Goal: Share content

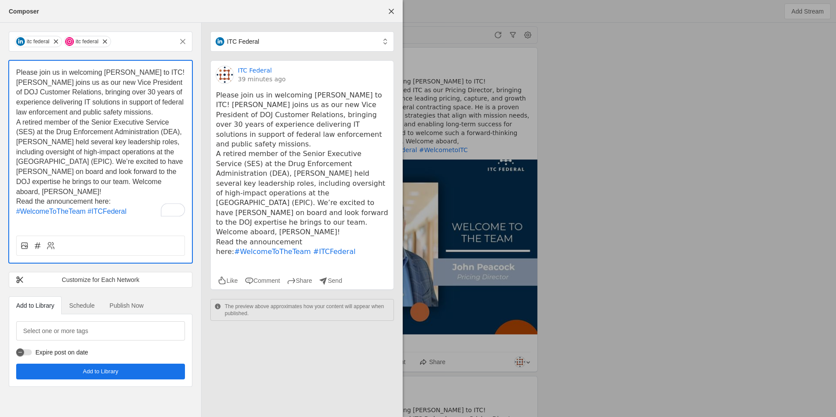
click at [140, 197] on p "Read the announcement here:" at bounding box center [100, 202] width 169 height 10
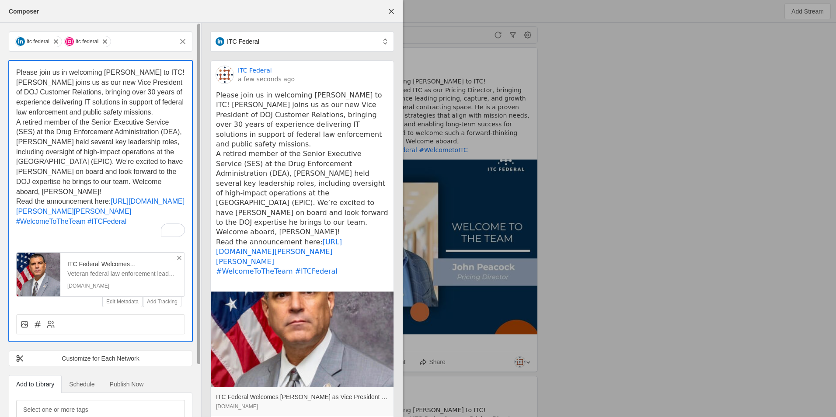
click at [179, 260] on icon at bounding box center [179, 258] width 7 height 7
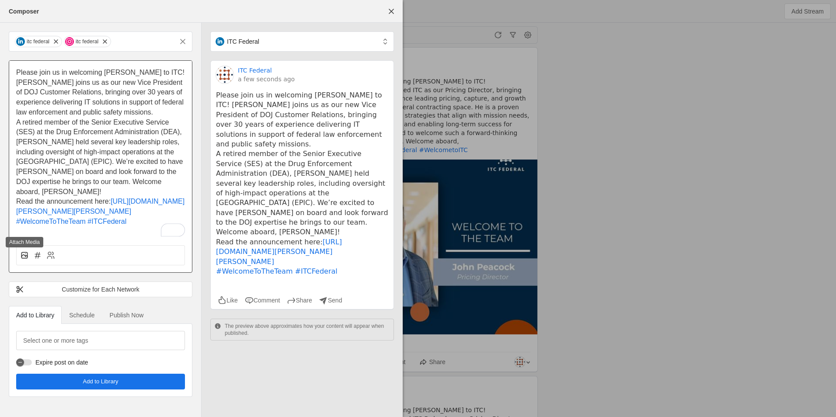
click at [24, 258] on icon at bounding box center [24, 255] width 9 height 9
click at [0, 0] on input "file" at bounding box center [0, 0] width 0 height 0
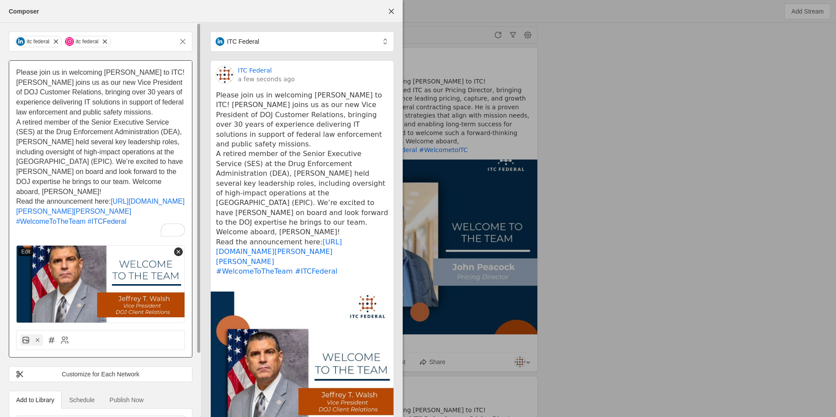
click at [177, 251] on icon at bounding box center [178, 252] width 6 height 6
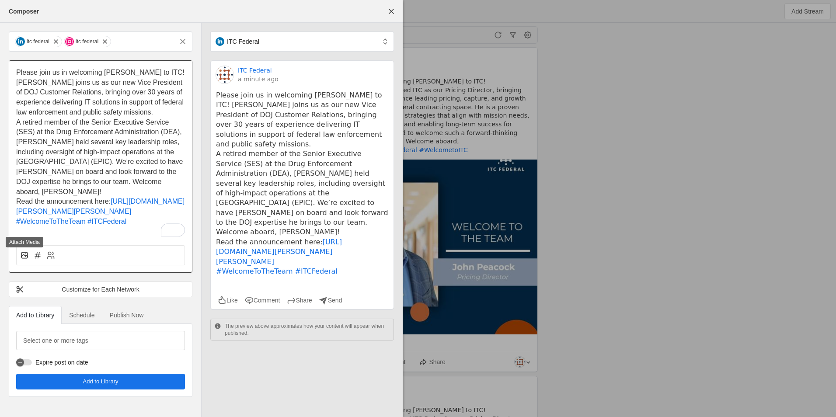
click at [20, 256] on icon at bounding box center [24, 255] width 9 height 9
click at [0, 0] on input "file" at bounding box center [0, 0] width 0 height 0
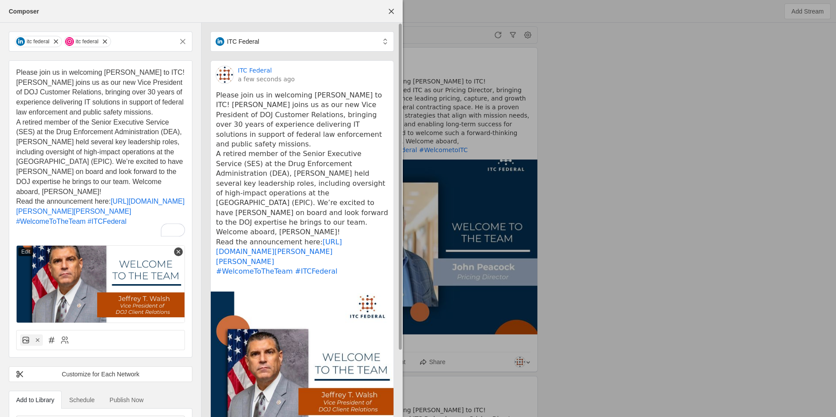
click at [335, 200] on pre "Please join us in welcoming [PERSON_NAME] to ITC! [PERSON_NAME] joins us as our…" at bounding box center [302, 189] width 172 height 196
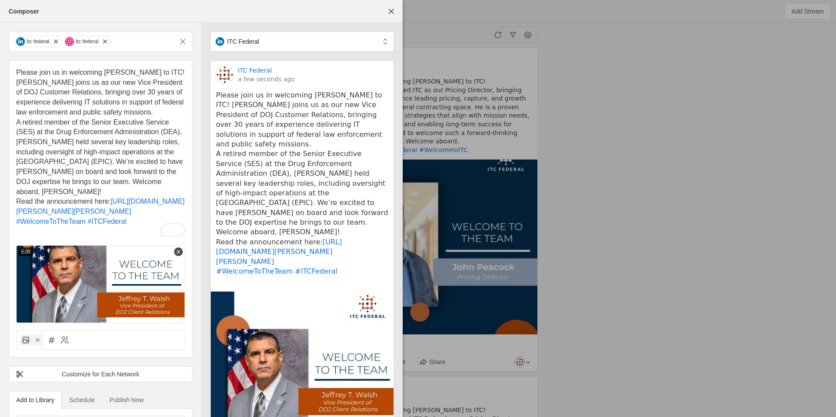
click at [147, 180] on p "A retired member of the Senior Executive Service (SES) at the Drug Enforcement …" at bounding box center [100, 158] width 169 height 80
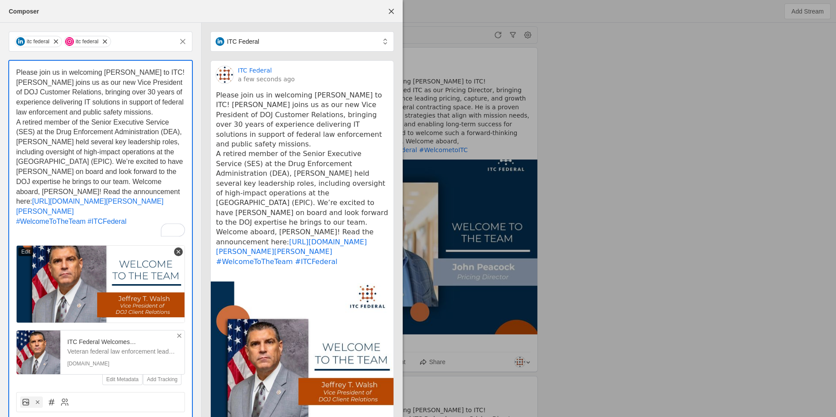
click at [16, 190] on div "Please join us in welcoming [PERSON_NAME] to ITC! [PERSON_NAME] joins us as our…" at bounding box center [100, 223] width 183 height 325
click at [181, 335] on icon at bounding box center [179, 335] width 7 height 7
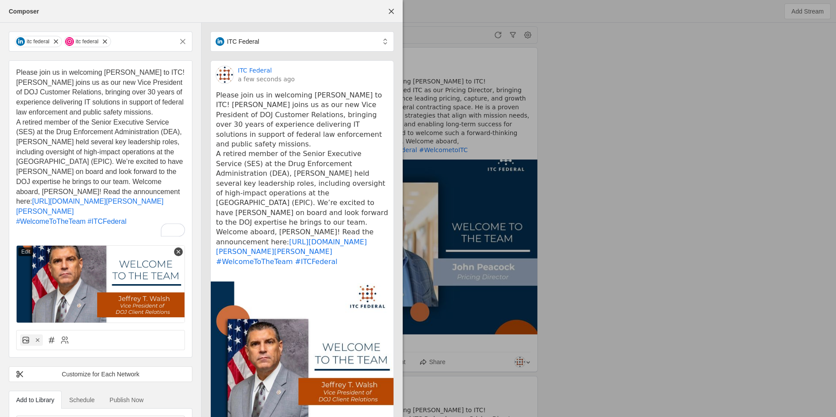
click at [17, 194] on span "A retired member of the Senior Executive Service (SES) at the Drug Enforcement …" at bounding box center [100, 162] width 169 height 87
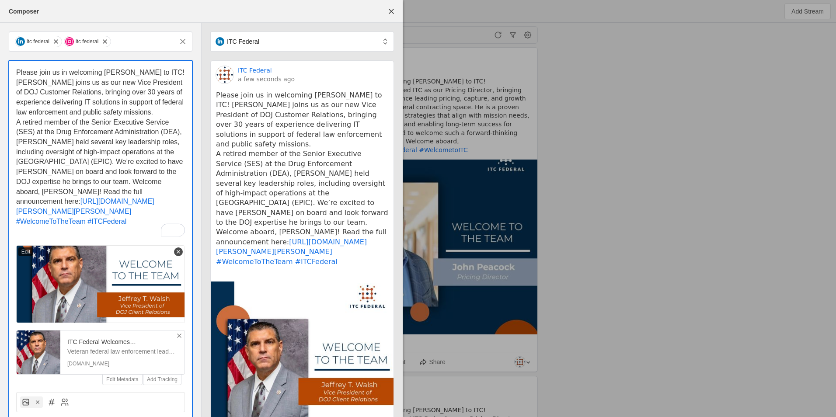
click at [106, 193] on p "A retired member of the Senior Executive Service (SES) at the Drug Enforcement …" at bounding box center [100, 167] width 169 height 99
click at [176, 334] on icon at bounding box center [179, 335] width 7 height 7
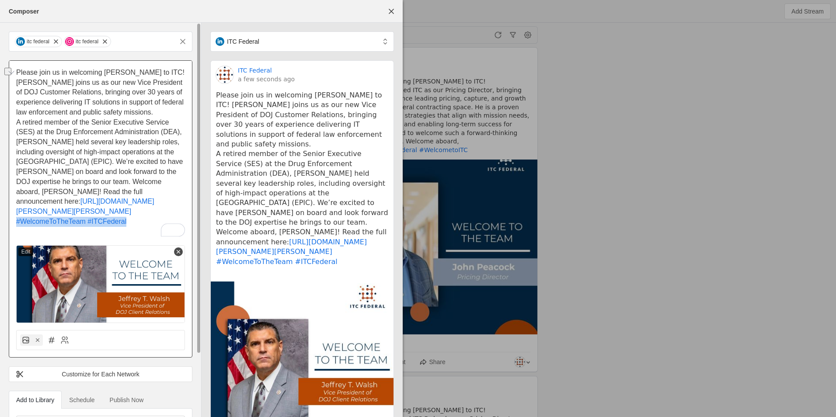
drag, startPoint x: 132, startPoint y: 220, endPoint x: 15, endPoint y: 221, distance: 116.8
click at [15, 221] on div "Please join us in welcoming [PERSON_NAME] to ITC! [PERSON_NAME] joins us as our…" at bounding box center [100, 192] width 183 height 262
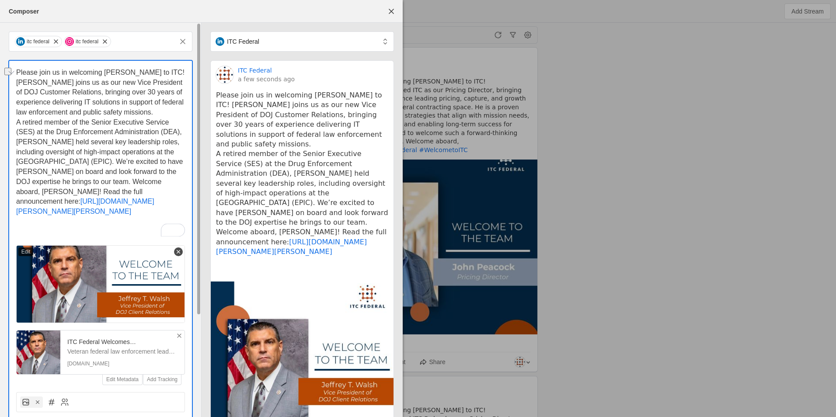
click at [181, 339] on icon at bounding box center [179, 335] width 7 height 7
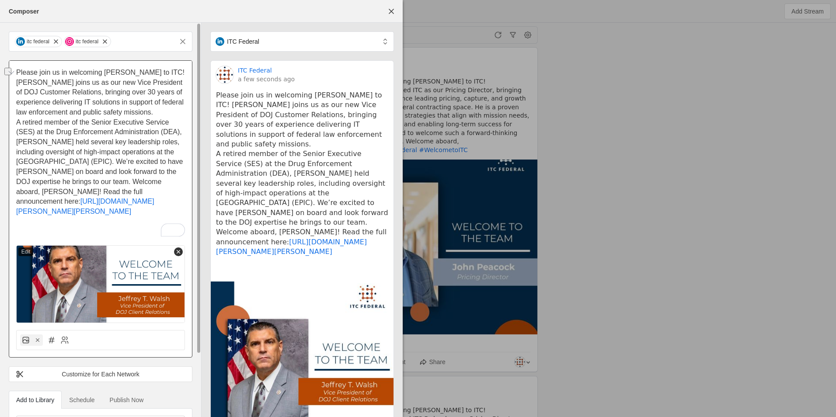
click at [179, 255] on icon at bounding box center [178, 252] width 6 height 6
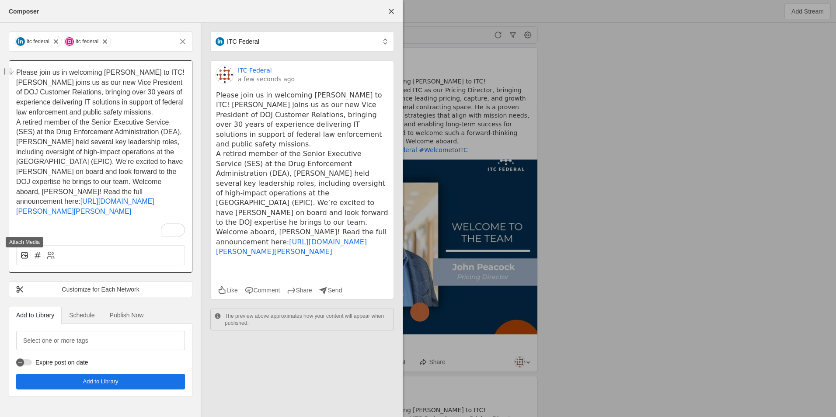
click at [26, 255] on icon at bounding box center [26, 255] width 2 height 1
click at [0, 0] on input "file" at bounding box center [0, 0] width 0 height 0
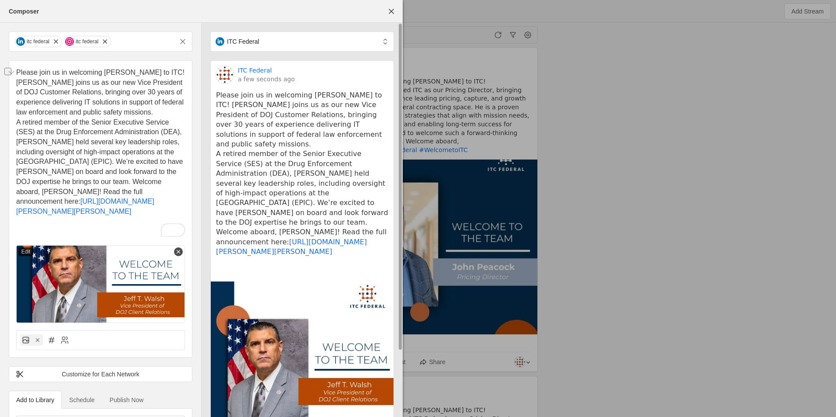
drag, startPoint x: 295, startPoint y: 115, endPoint x: 301, endPoint y: 107, distance: 10.6
click at [293, 115] on pre "Please join us in welcoming [PERSON_NAME] to ITC! [PERSON_NAME] joins us as our…" at bounding box center [302, 184] width 172 height 186
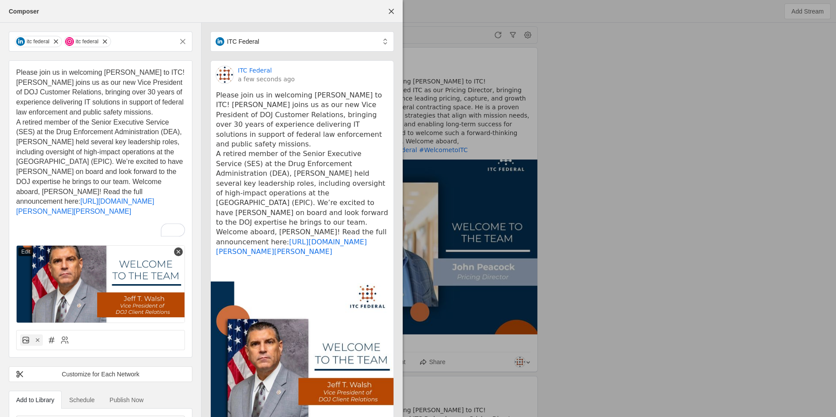
click at [94, 93] on span "Please join us in welcoming [PERSON_NAME] to ITC! [PERSON_NAME] joins us as our…" at bounding box center [101, 92] width 170 height 47
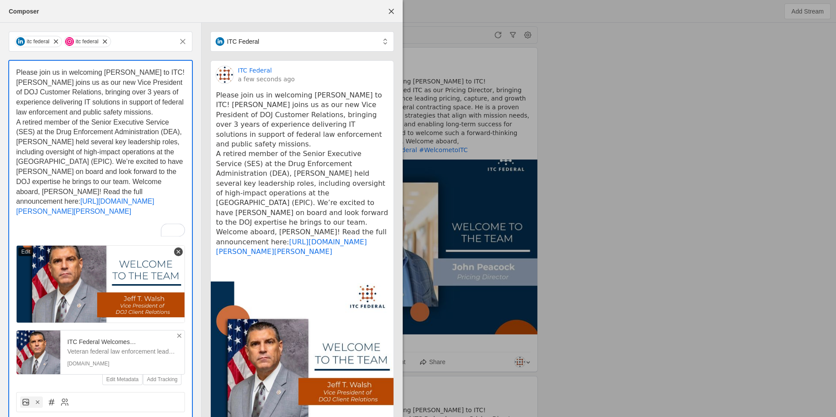
click at [95, 92] on span "Please join us in welcoming [PERSON_NAME] to ITC! [PERSON_NAME] joins us as our…" at bounding box center [101, 92] width 170 height 47
click at [182, 336] on icon at bounding box center [179, 335] width 7 height 7
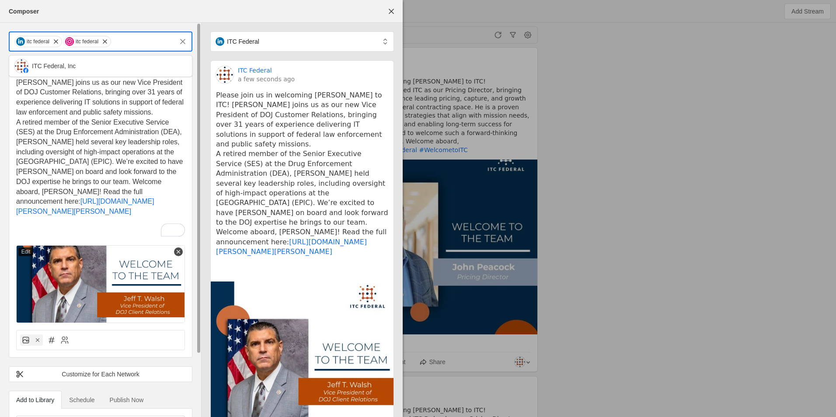
click at [128, 45] on input "text" at bounding box center [142, 41] width 61 height 10
click at [105, 69] on div "ITC Federal, Inc" at bounding box center [108, 66] width 153 height 9
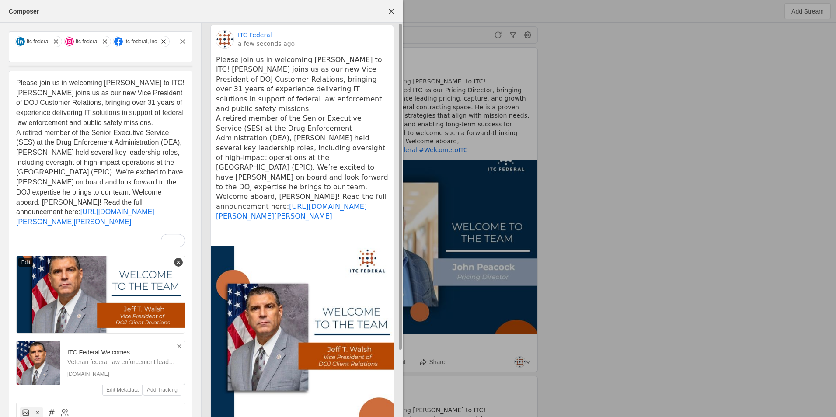
scroll to position [78, 0]
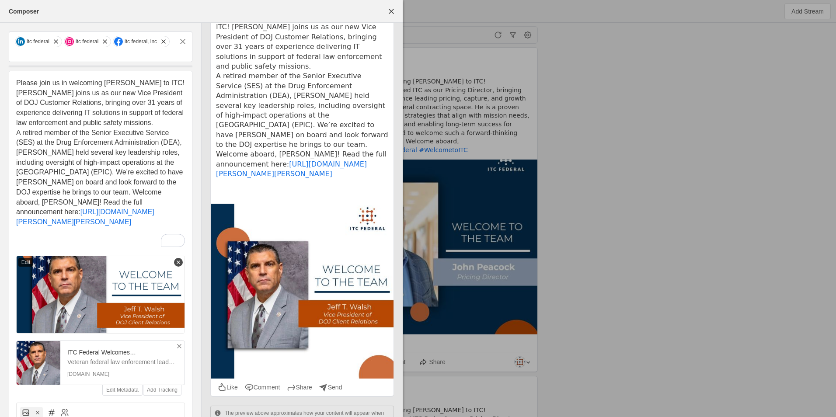
click at [179, 348] on icon at bounding box center [179, 346] width 7 height 7
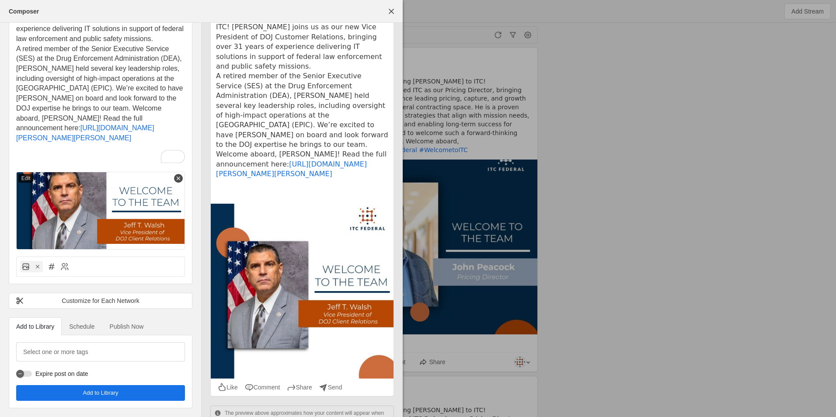
click at [133, 328] on span "Publish Now" at bounding box center [127, 327] width 34 height 6
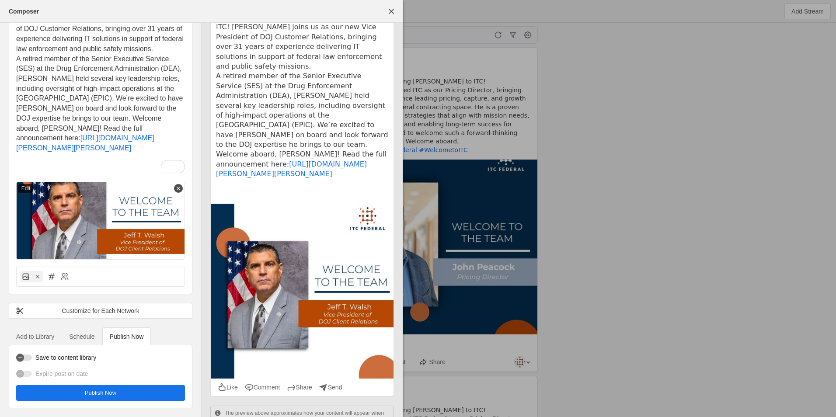
click at [152, 390] on span "undefined" at bounding box center [100, 393] width 169 height 16
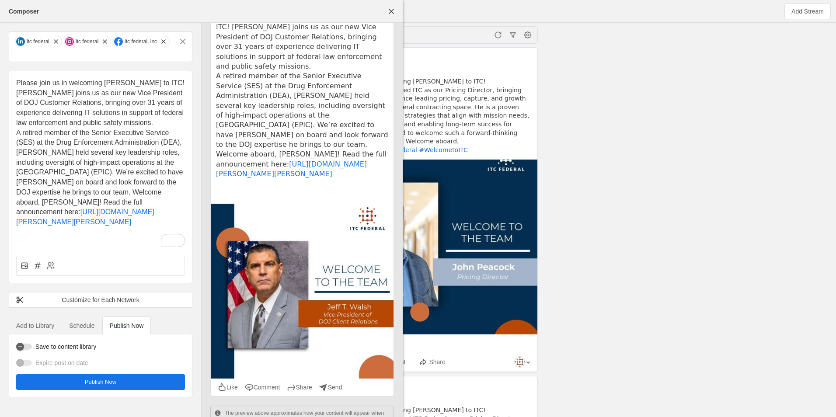
scroll to position [0, 0]
